Goal: Transaction & Acquisition: Purchase product/service

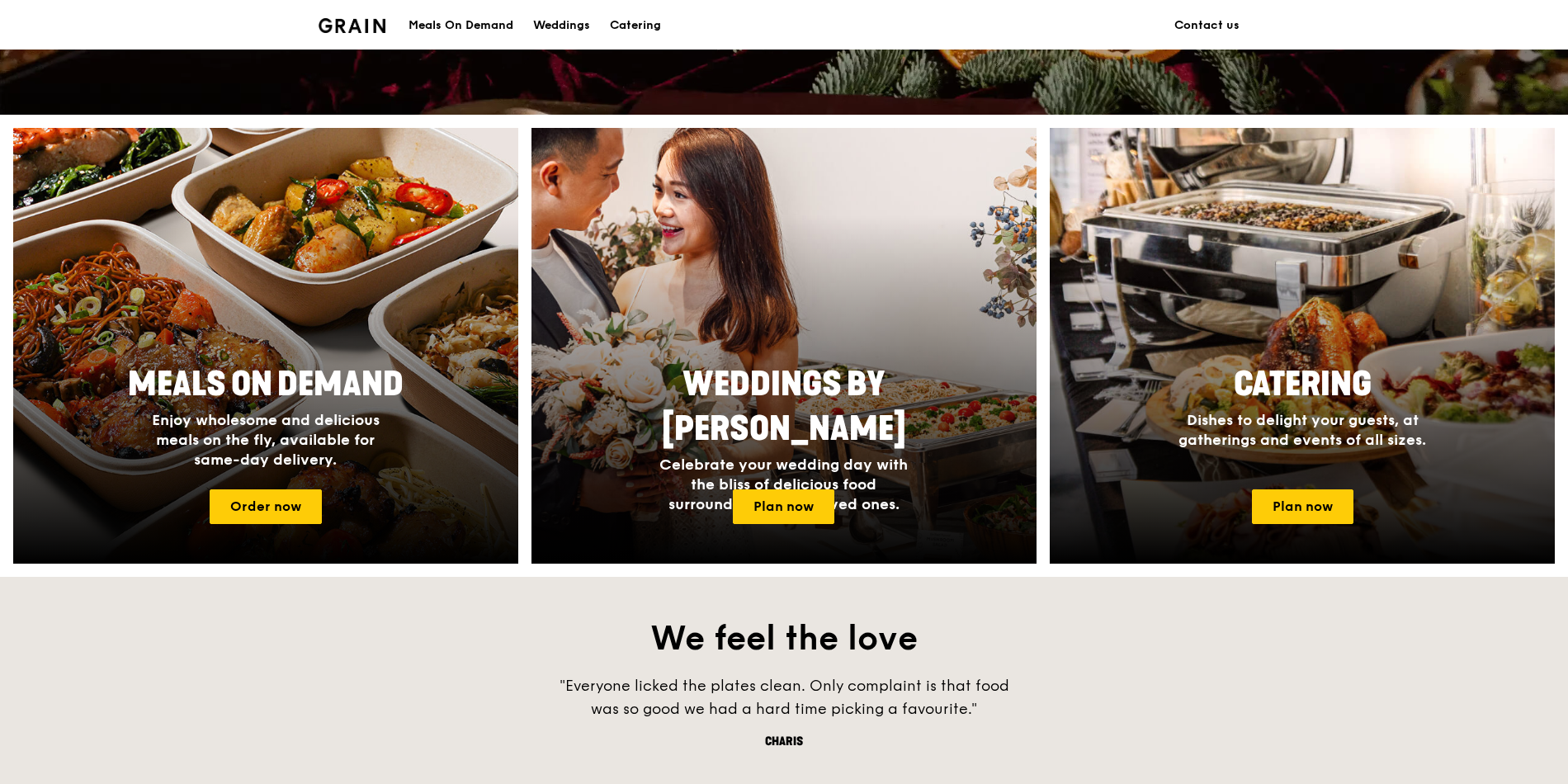
scroll to position [693, 0]
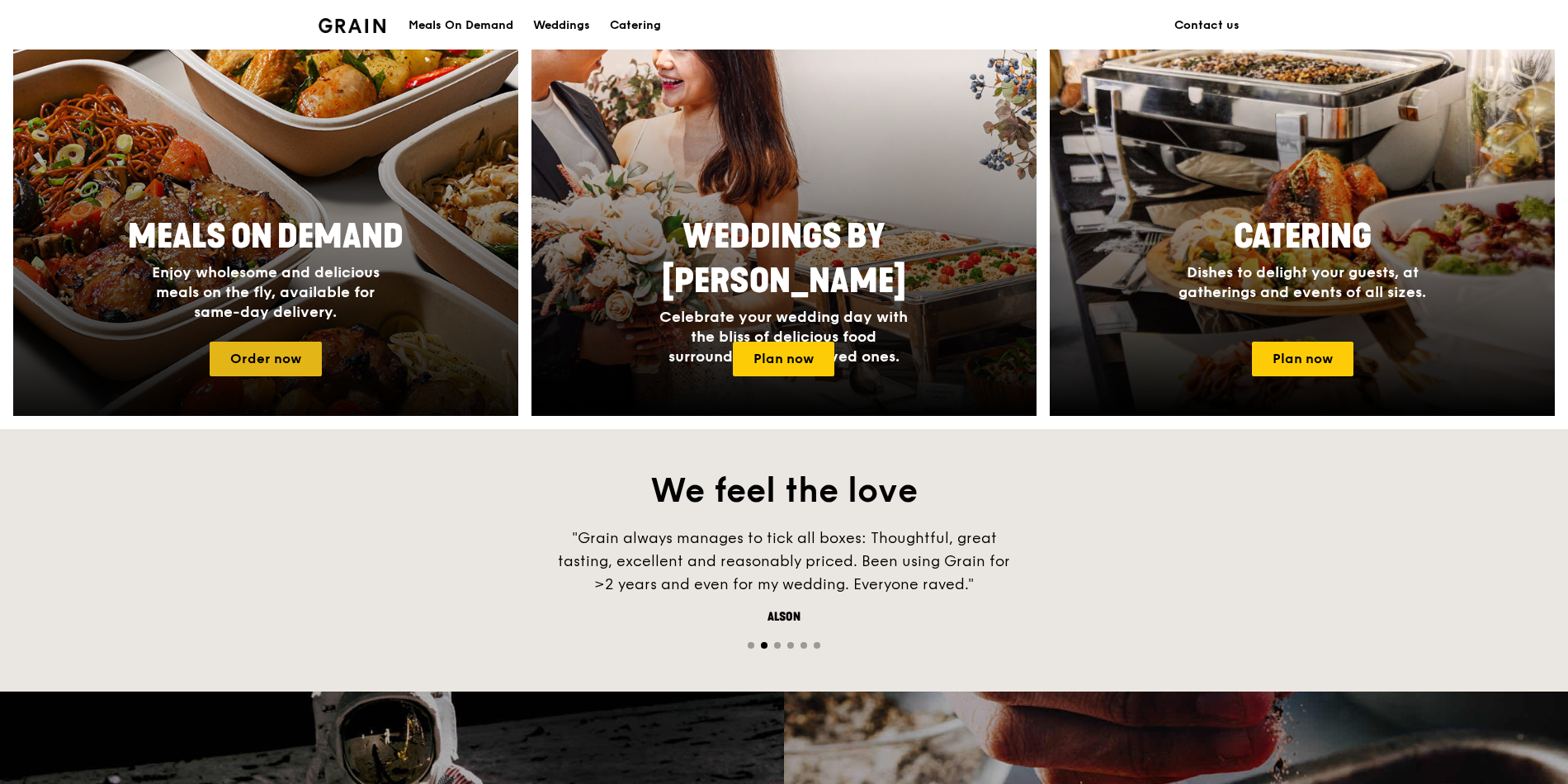
click at [254, 365] on link "Order now" at bounding box center [266, 359] width 112 height 35
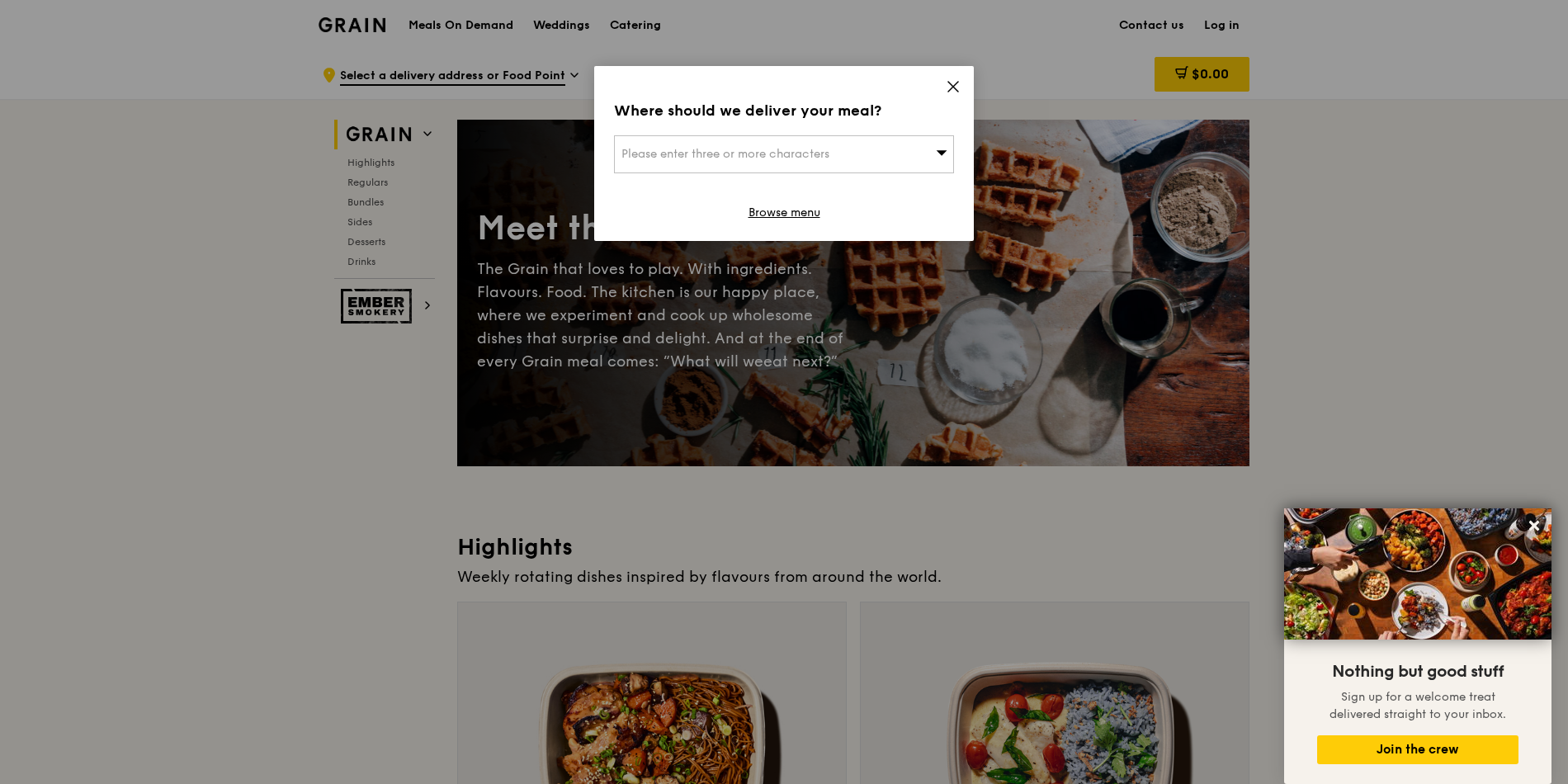
click at [871, 144] on div "Please enter three or more characters" at bounding box center [784, 154] width 340 height 38
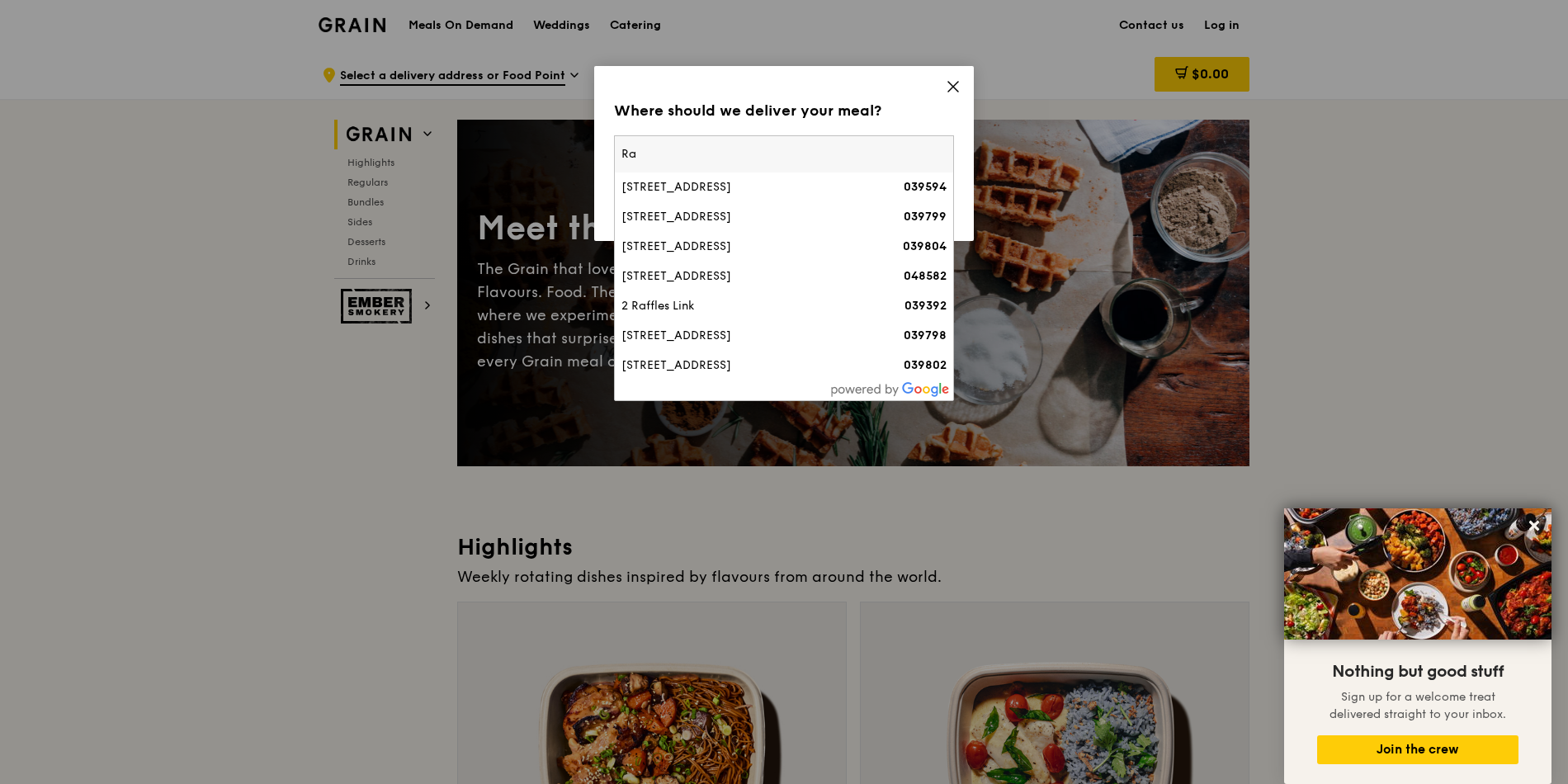
type input "R"
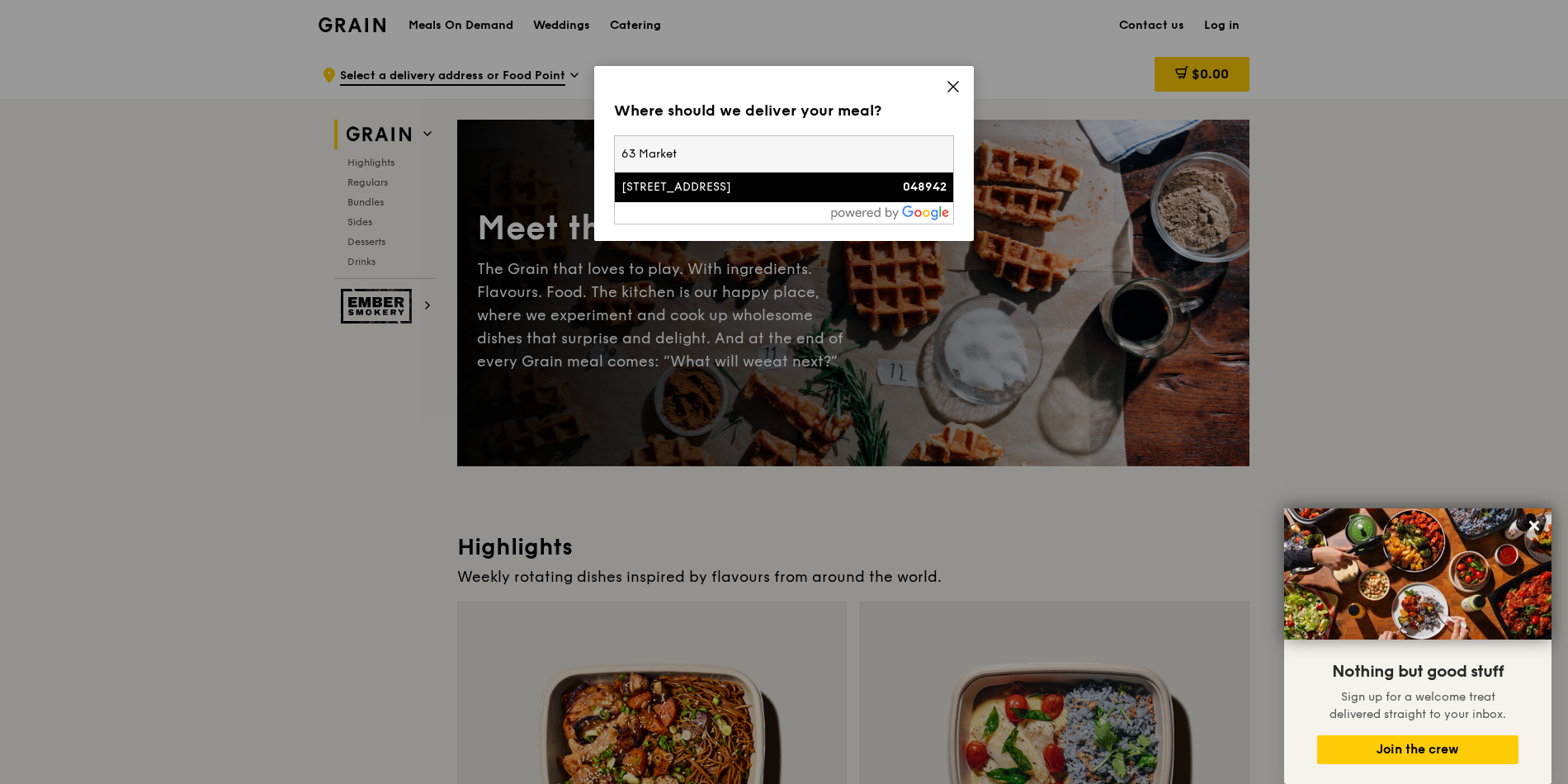
type input "63 Market"
click at [819, 199] on li "[STREET_ADDRESS] 048942" at bounding box center [784, 187] width 339 height 30
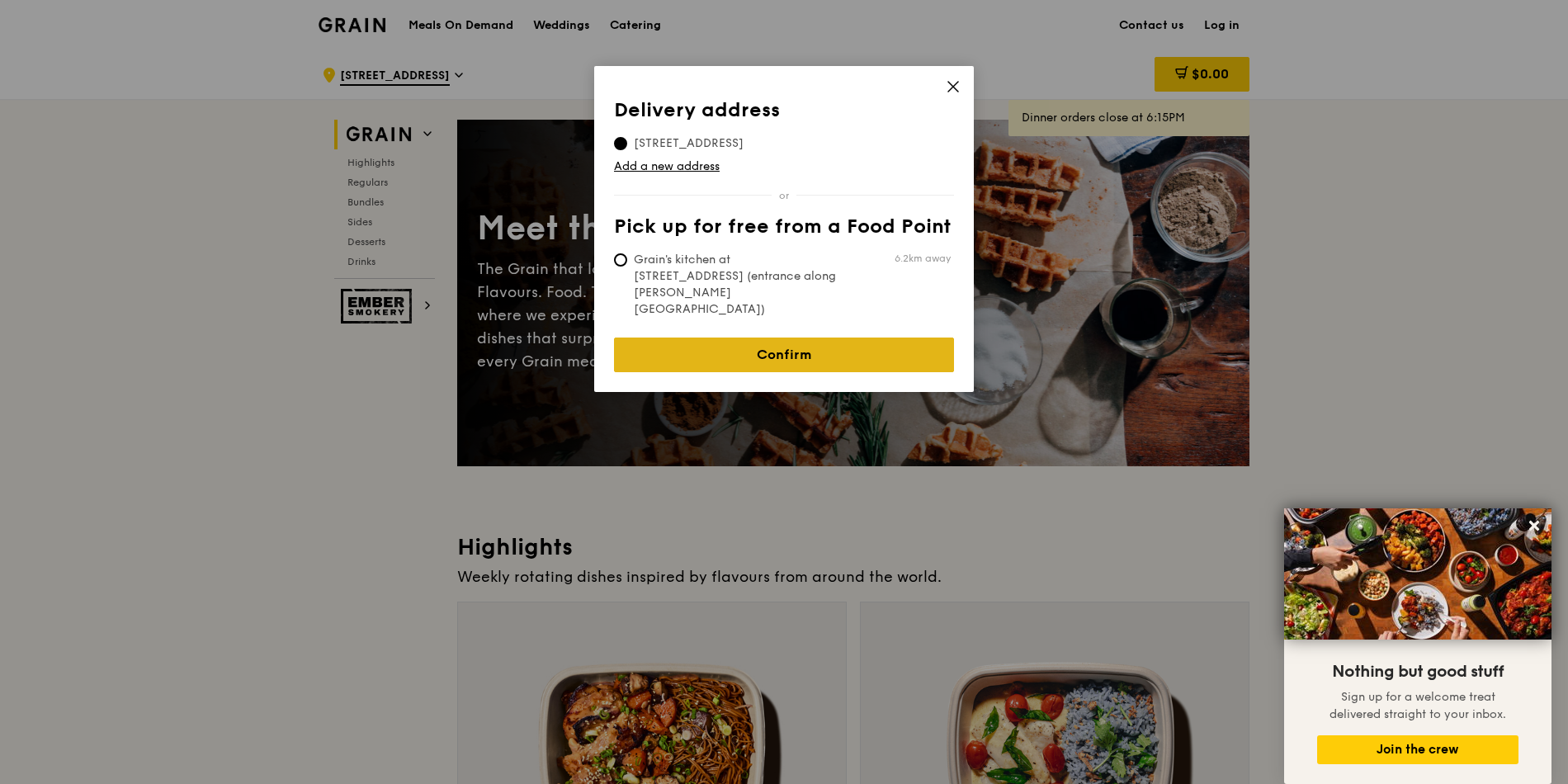
click at [794, 338] on link "Confirm" at bounding box center [784, 355] width 340 height 35
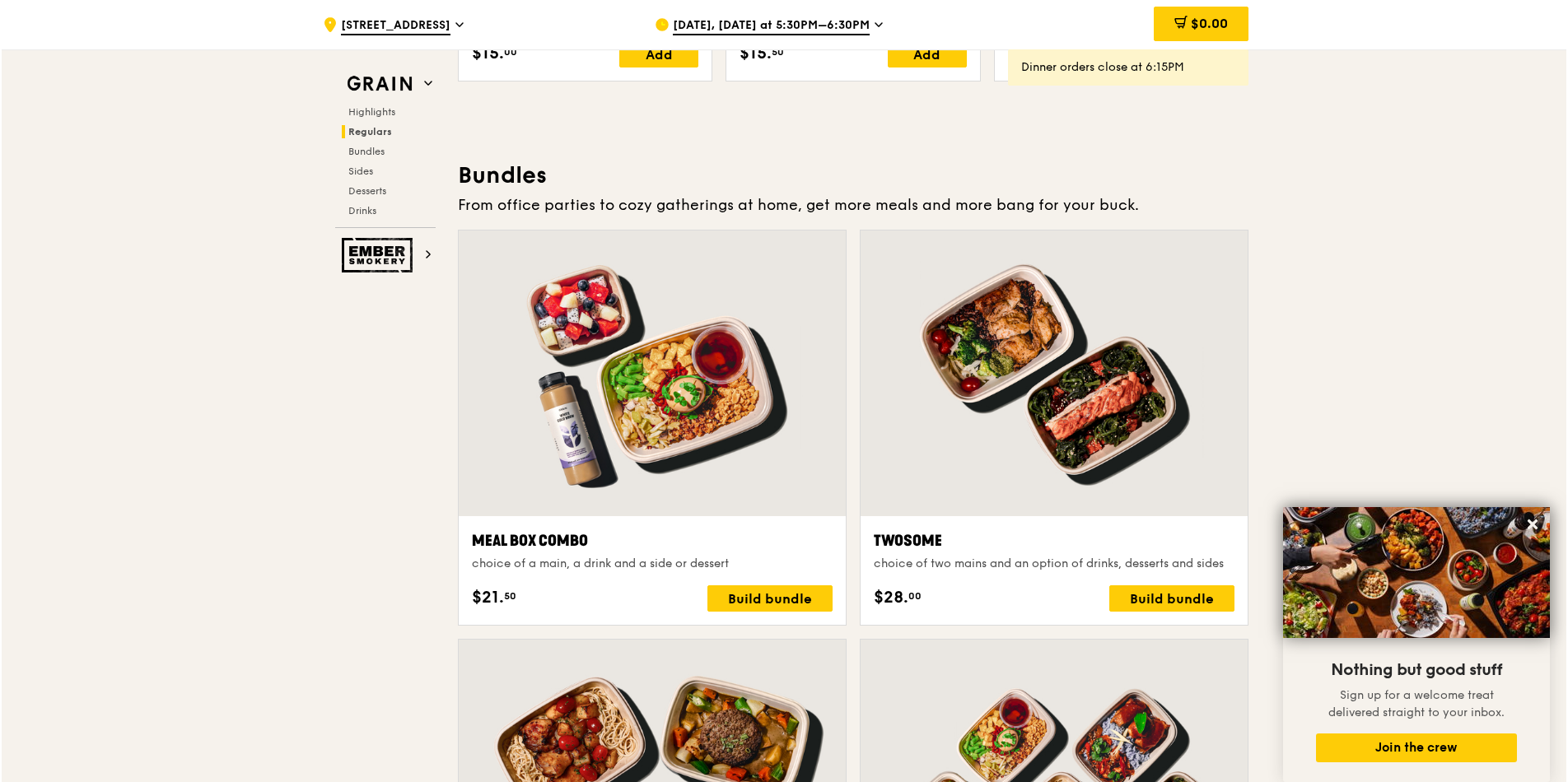
scroll to position [2256, 0]
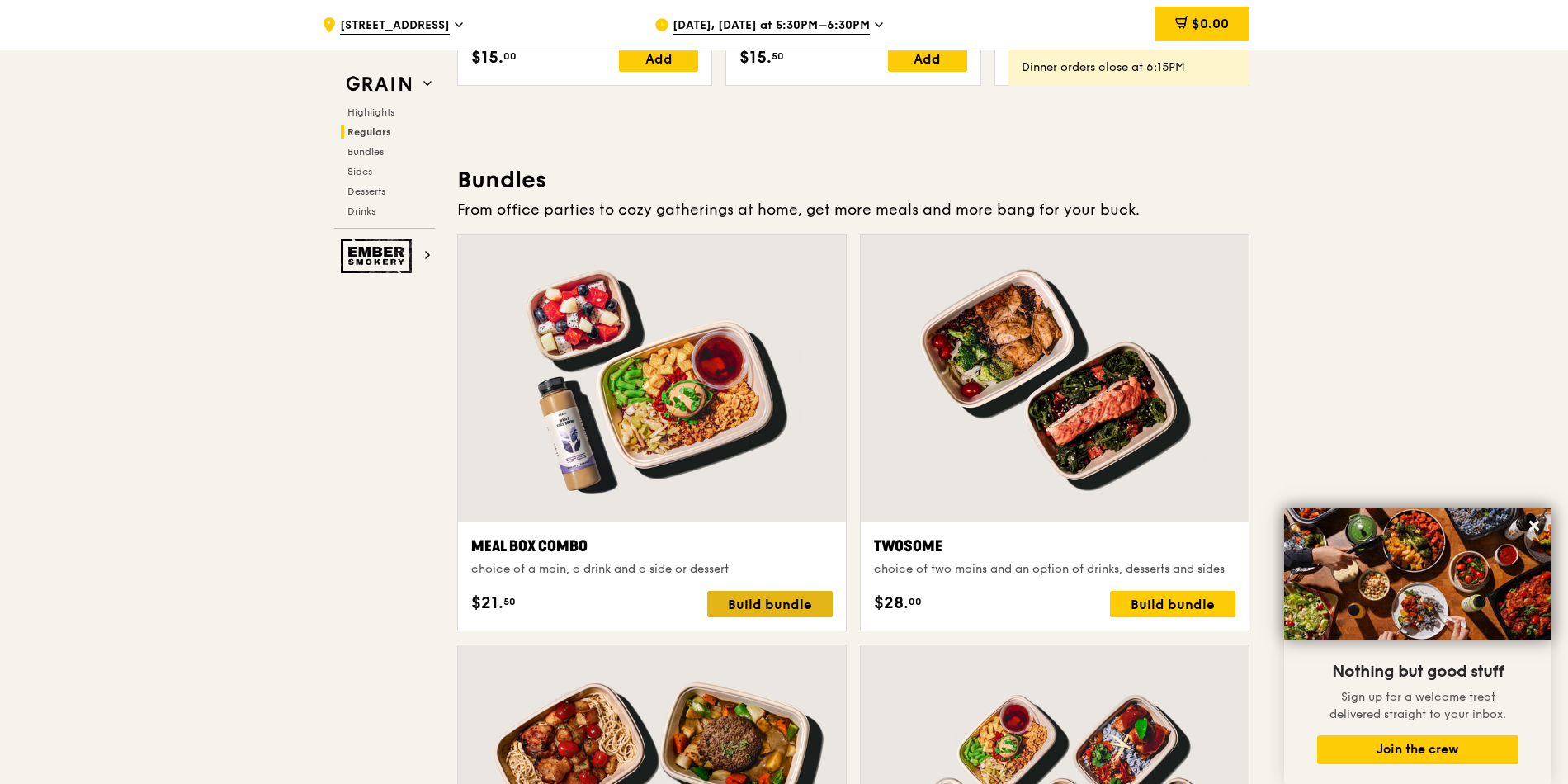
click at [768, 609] on div "Build bundle" at bounding box center [770, 604] width 126 height 26
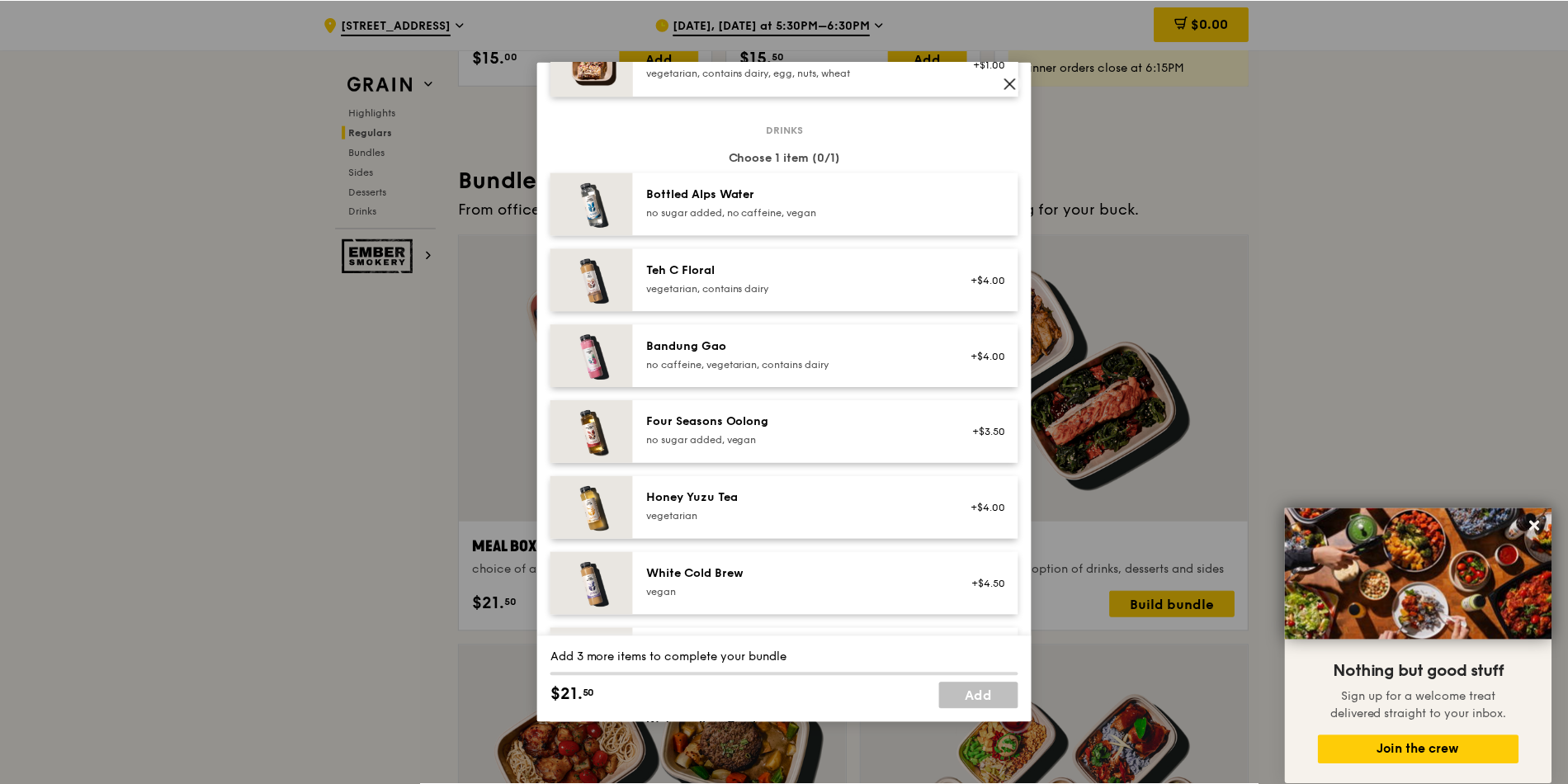
scroll to position [1873, 0]
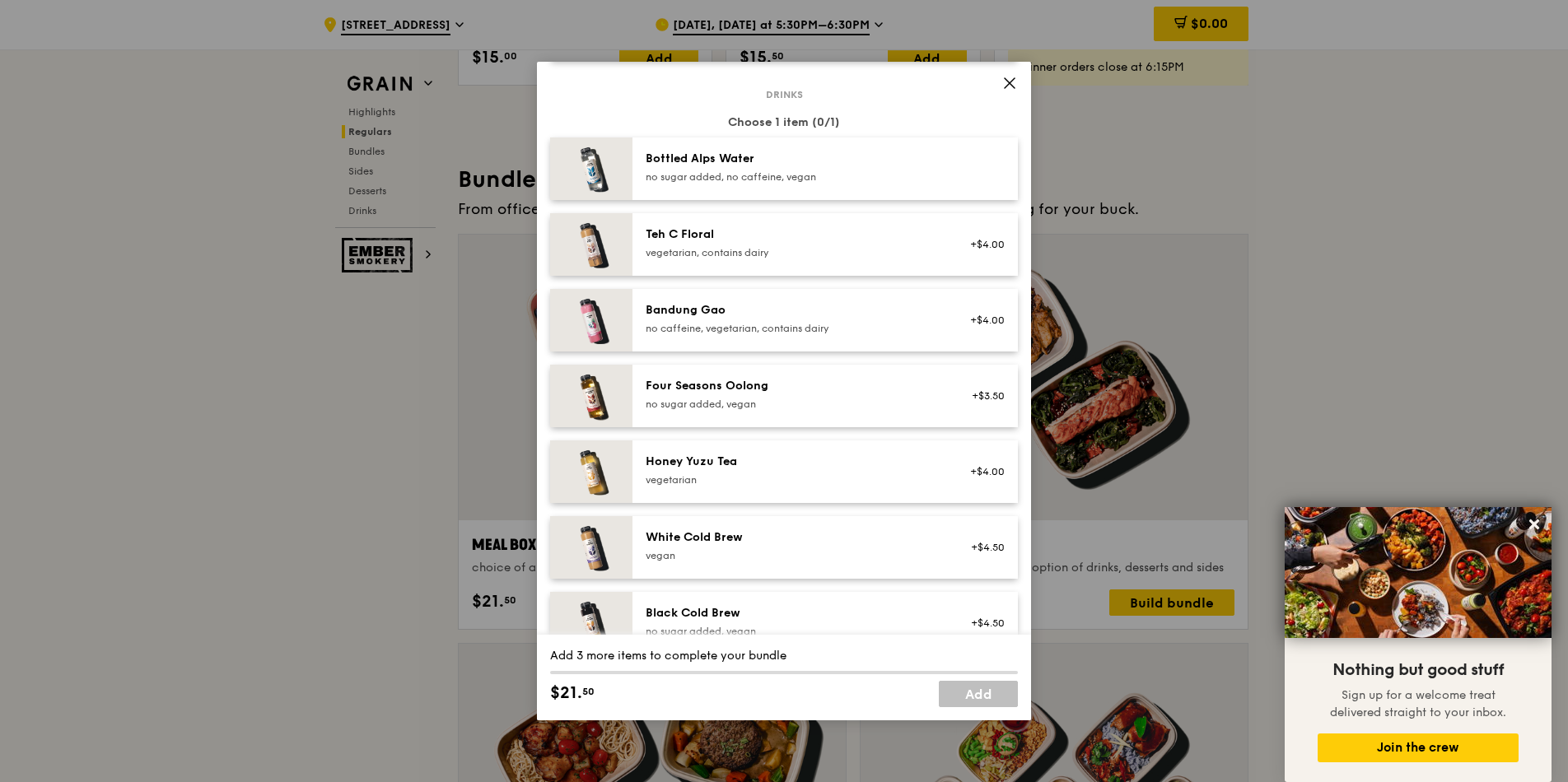
click at [1013, 83] on icon at bounding box center [1010, 84] width 15 height 15
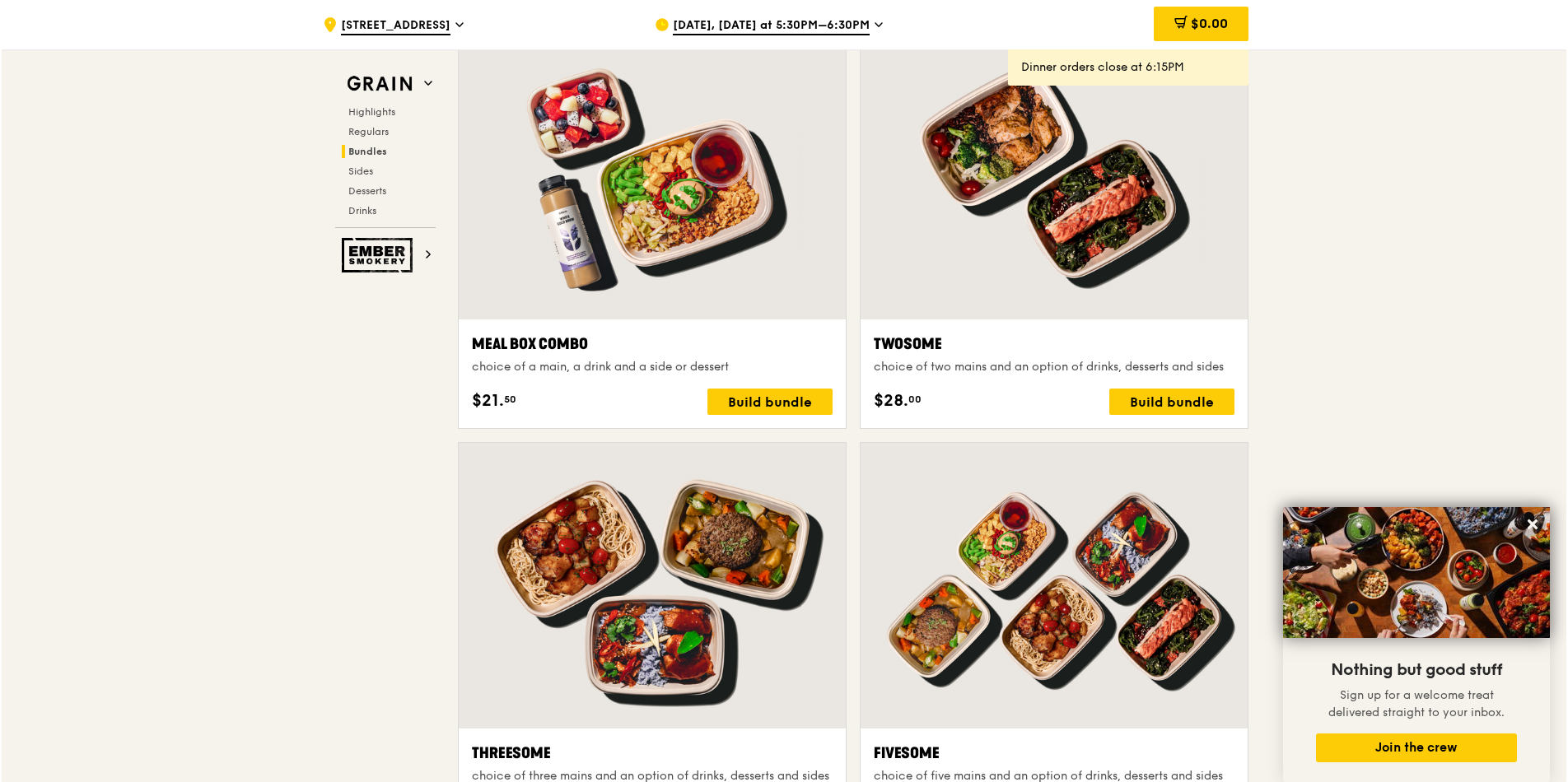
scroll to position [2453, 0]
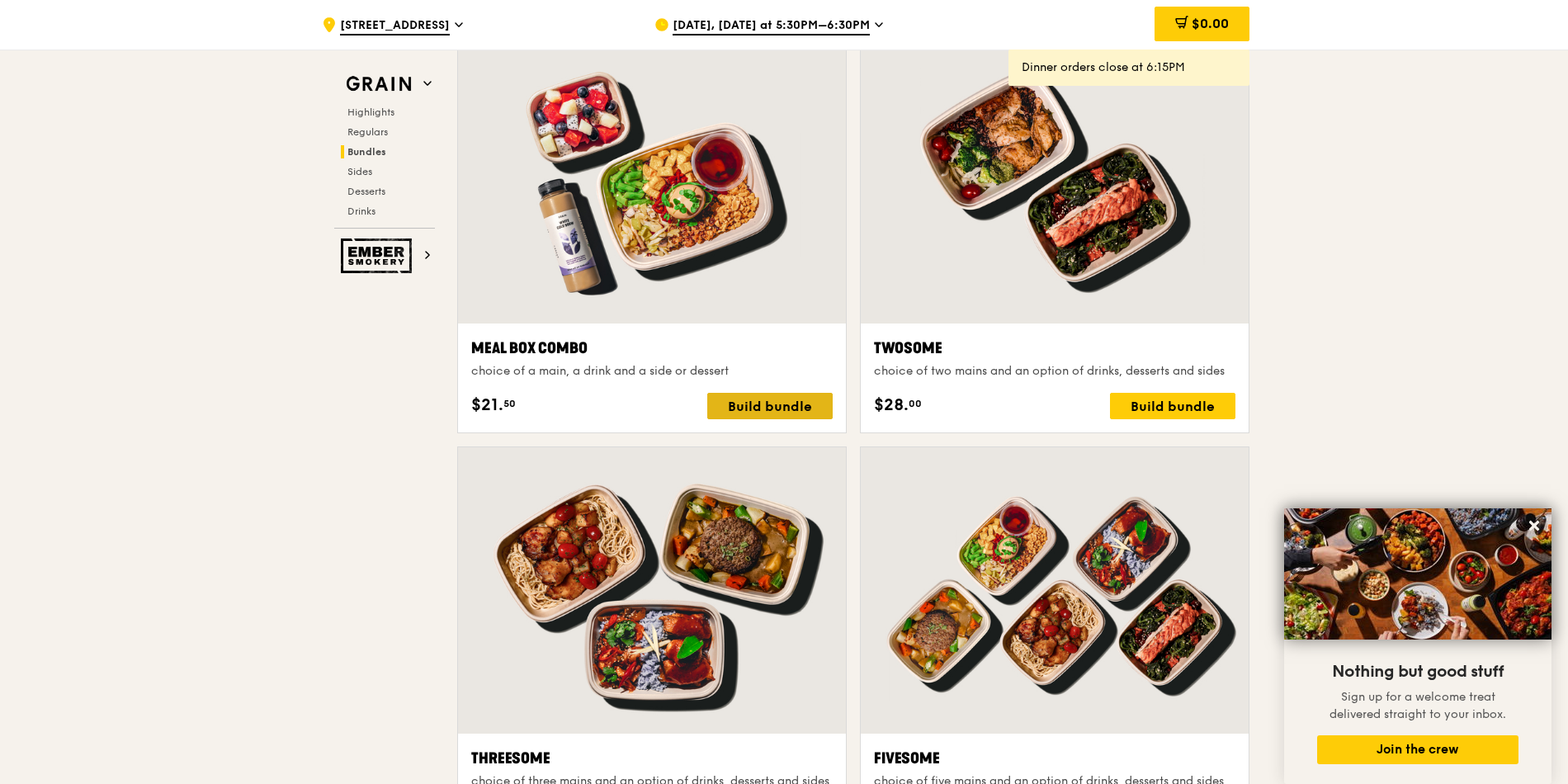
click at [766, 418] on div "Build bundle" at bounding box center [770, 406] width 126 height 26
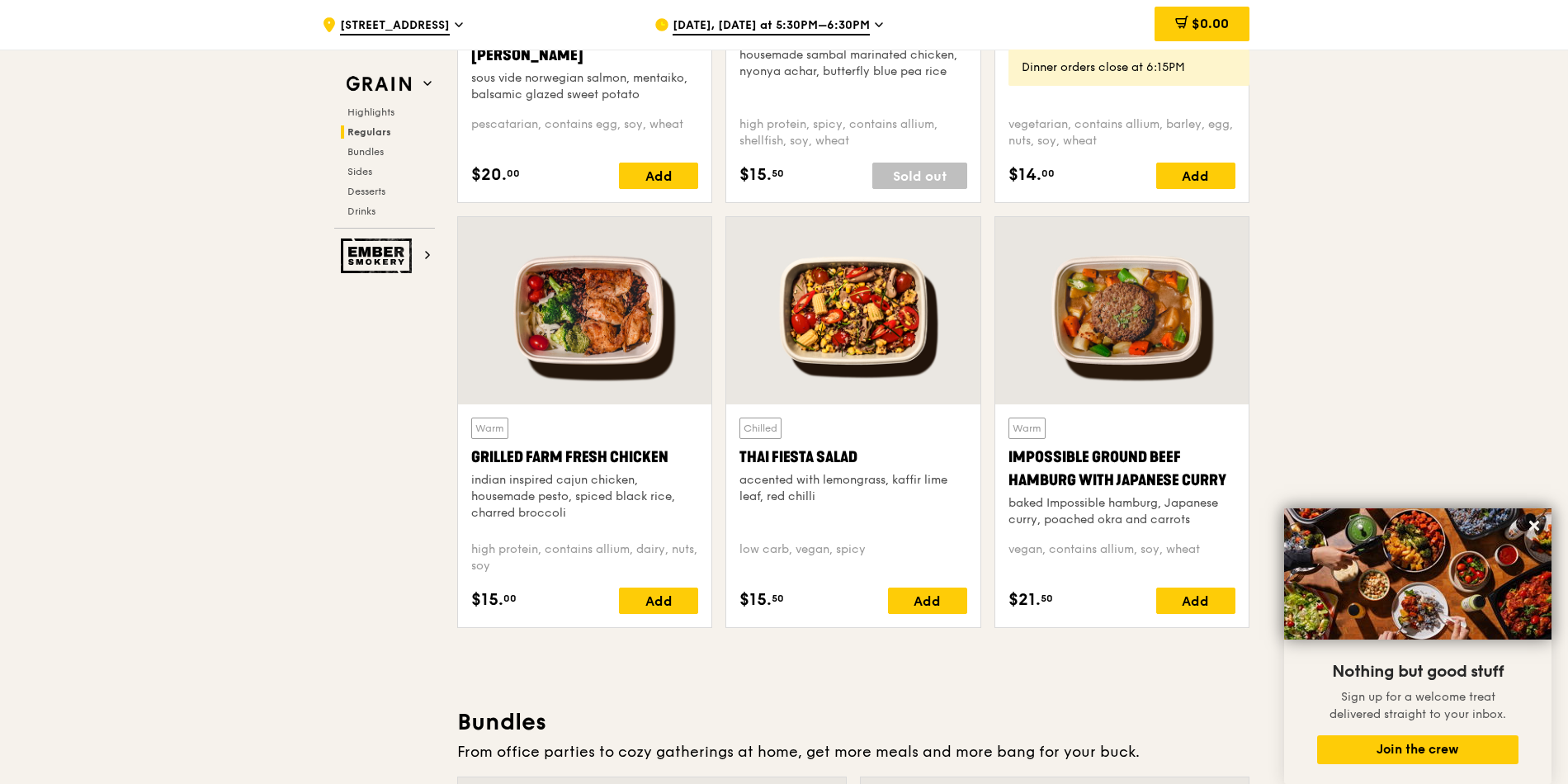
scroll to position [1981, 0]
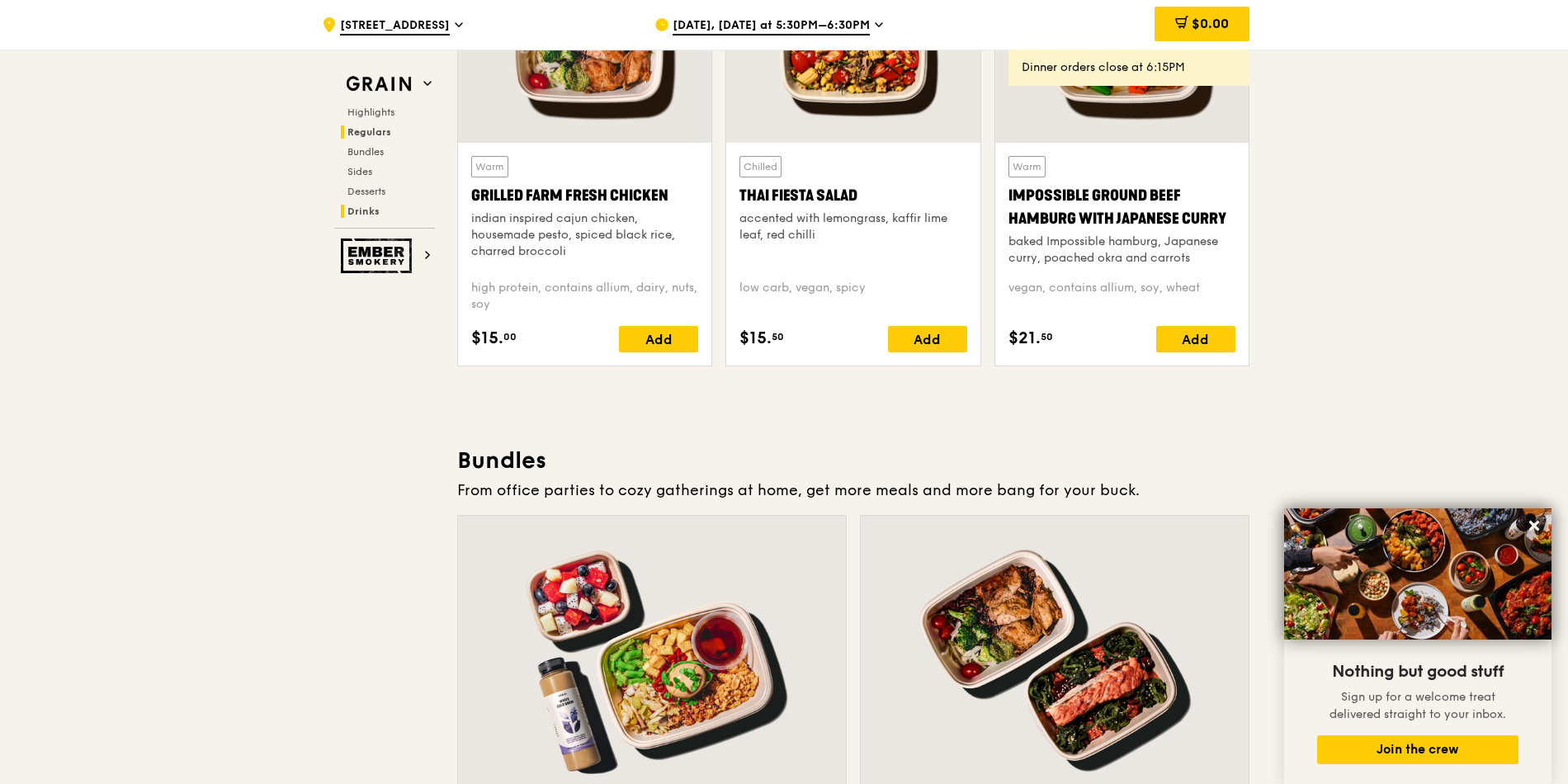
click at [371, 211] on span "Drinks" at bounding box center [364, 211] width 32 height 12
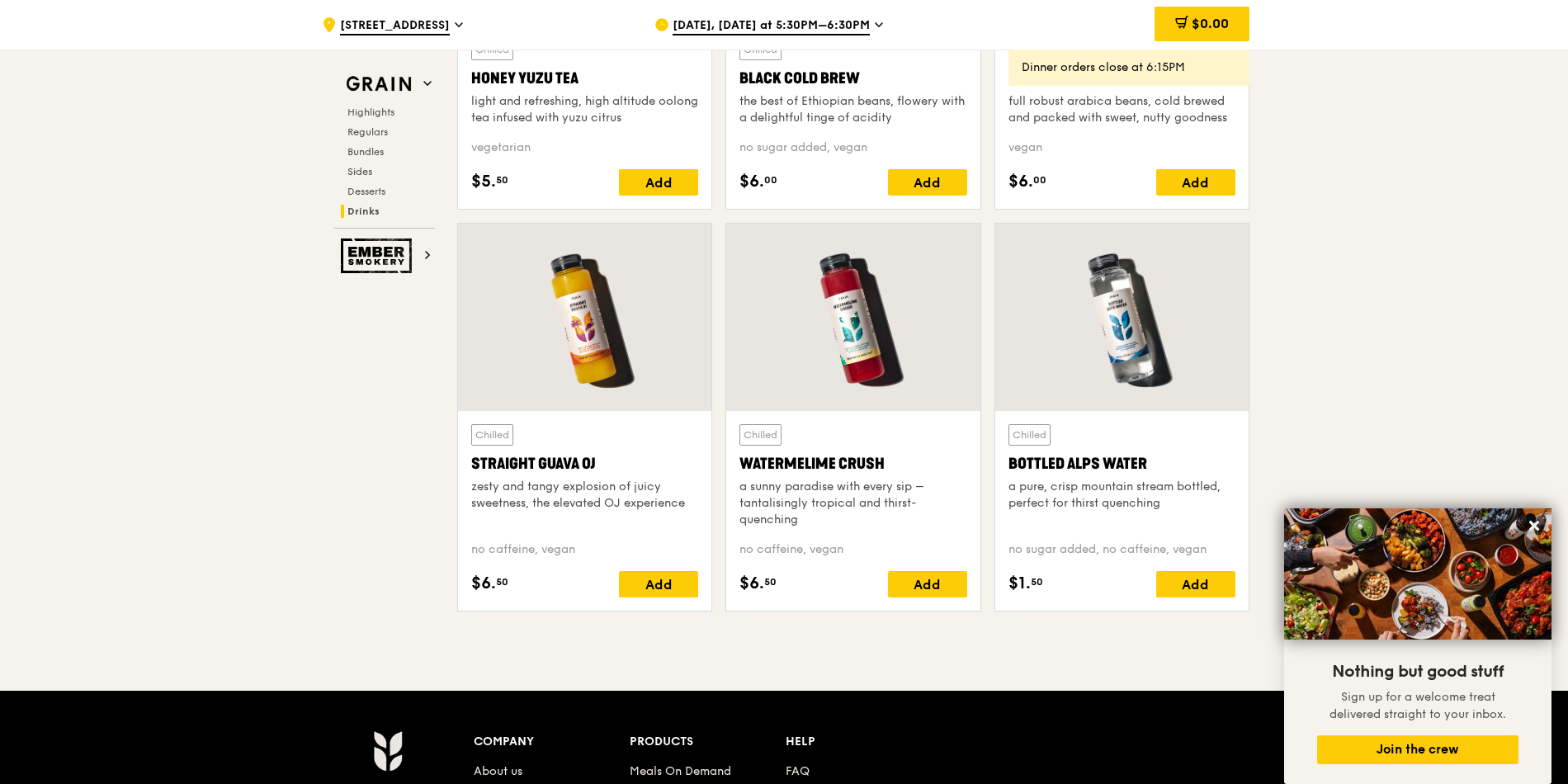
scroll to position [6388, 0]
